Goal: Task Accomplishment & Management: Manage account settings

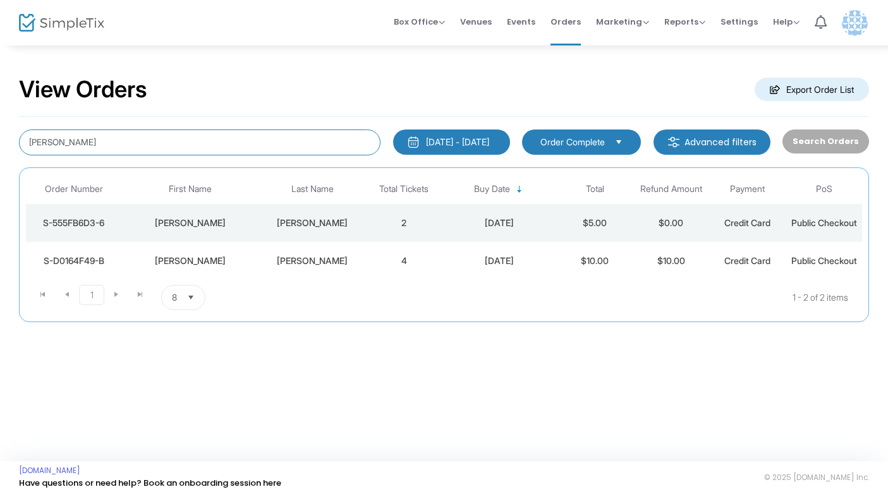
click at [195, 143] on input "[PERSON_NAME]" at bounding box center [199, 143] width 361 height 26
type input "[PERSON_NAME]"
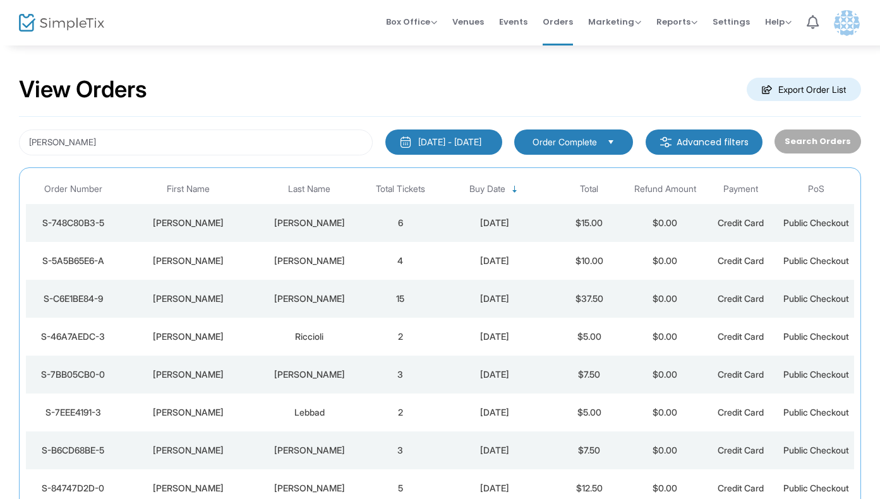
click at [258, 224] on td "[PERSON_NAME]" at bounding box center [309, 223] width 106 height 38
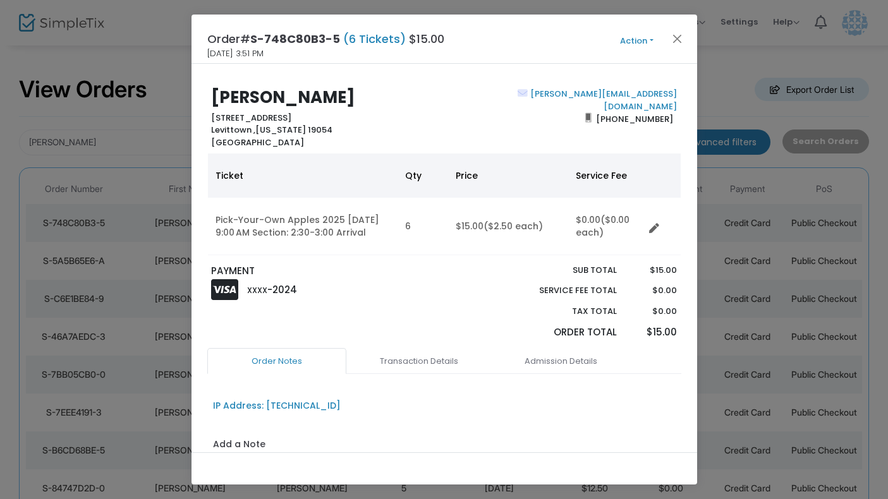
click at [642, 38] on button "Action" at bounding box center [637, 41] width 76 height 14
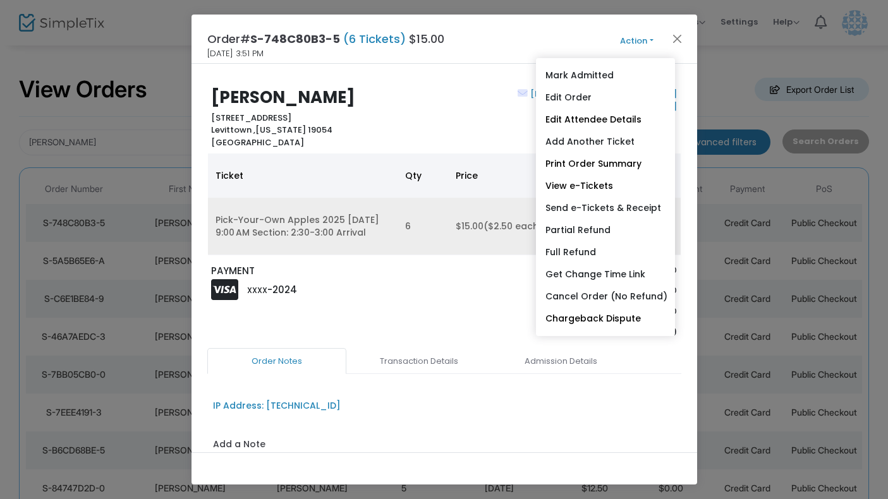
click at [426, 248] on td "6" at bounding box center [422, 226] width 51 height 57
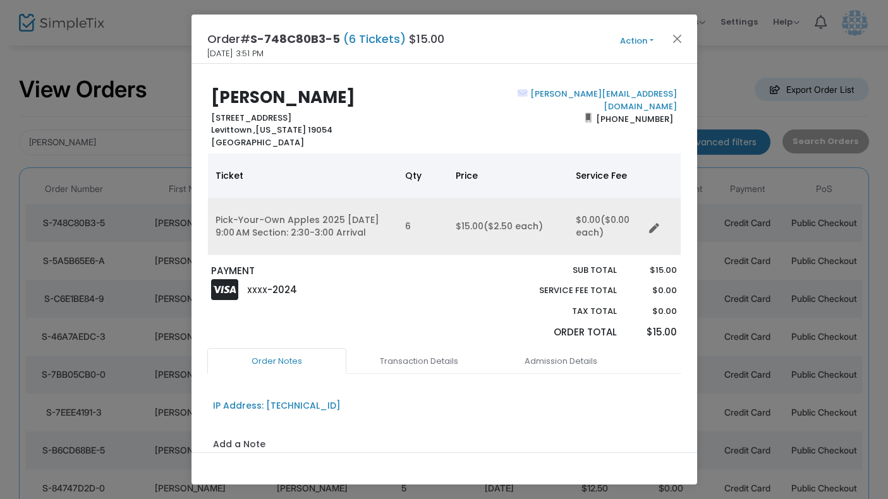
click at [653, 224] on icon "Data table" at bounding box center [654, 229] width 10 height 10
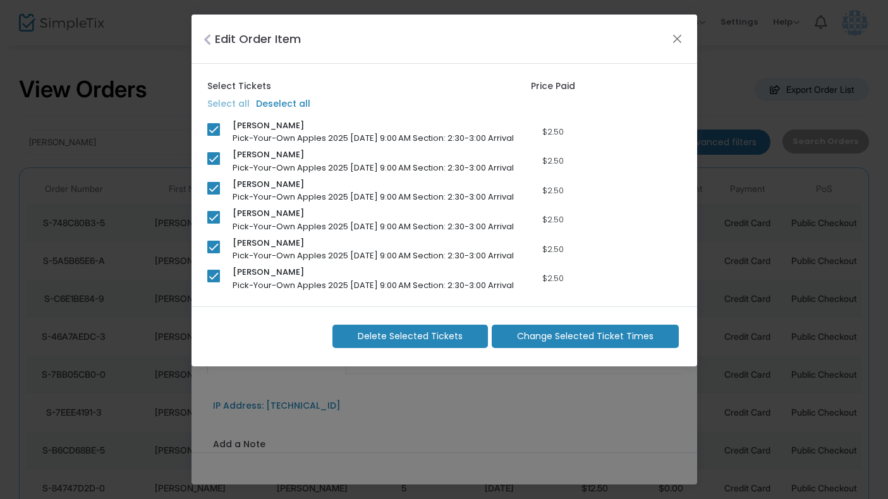
click at [549, 343] on span "Change Selected Ticket Times" at bounding box center [585, 336] width 136 height 13
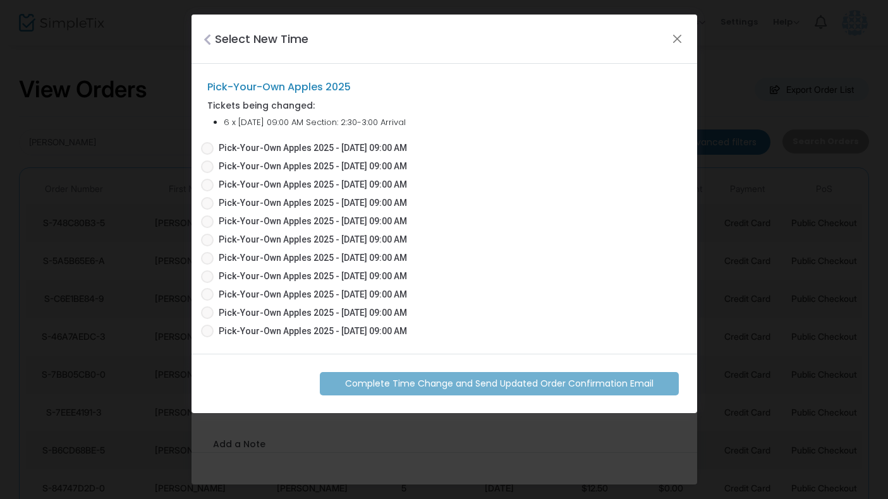
click at [211, 149] on span at bounding box center [207, 148] width 13 height 13
click at [207, 155] on input "Pick-Your-Own Apples 2025 - [DATE] 09:00 AM" at bounding box center [207, 155] width 1 height 1
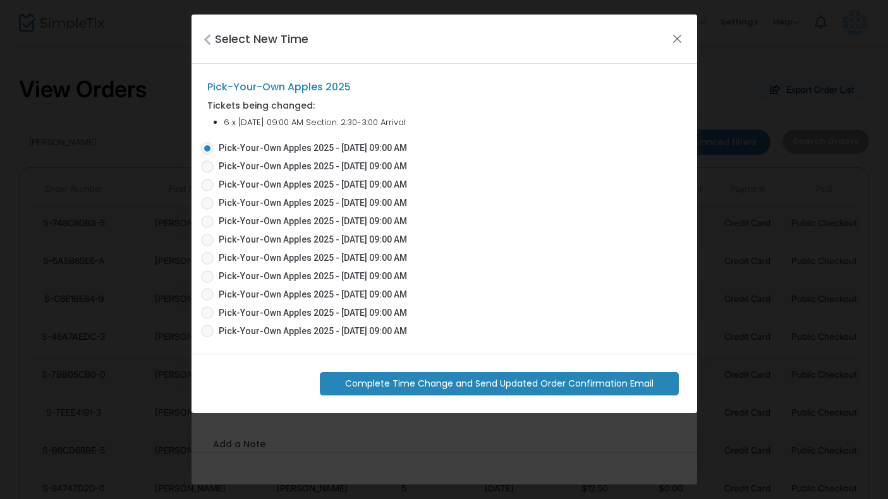
click at [493, 384] on span "Complete Time Change and Send Updated Order Confirmation Email" at bounding box center [499, 383] width 308 height 13
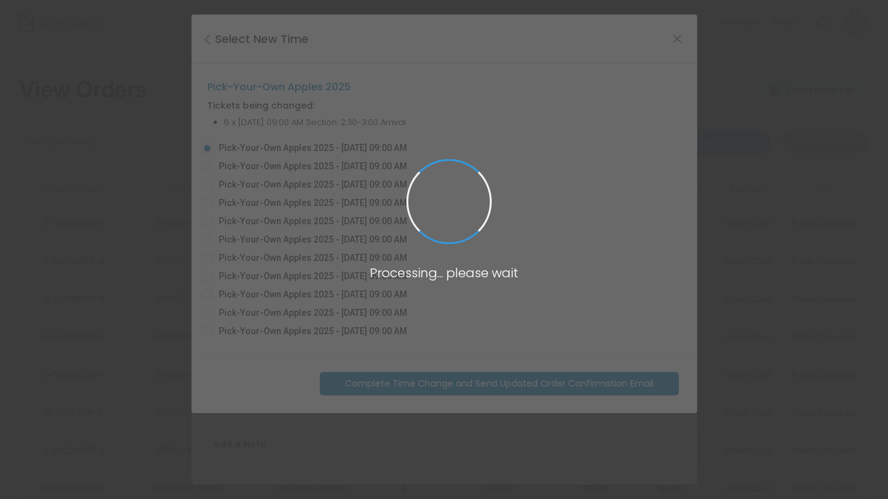
radio input "false"
